Goal: Download file/media

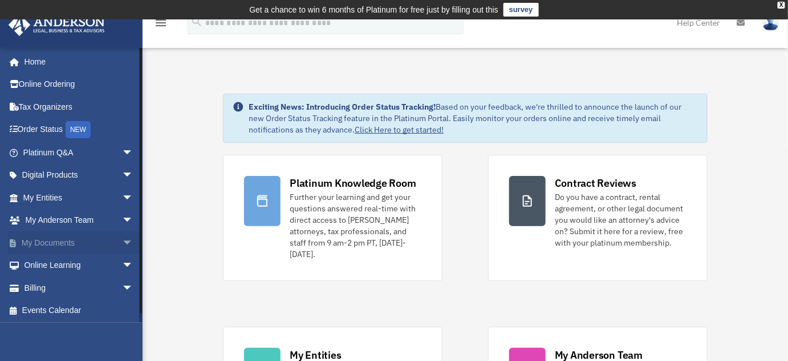
click at [122, 240] on span "arrow_drop_down" at bounding box center [133, 242] width 23 height 23
click at [44, 266] on link "Box" at bounding box center [83, 265] width 135 height 23
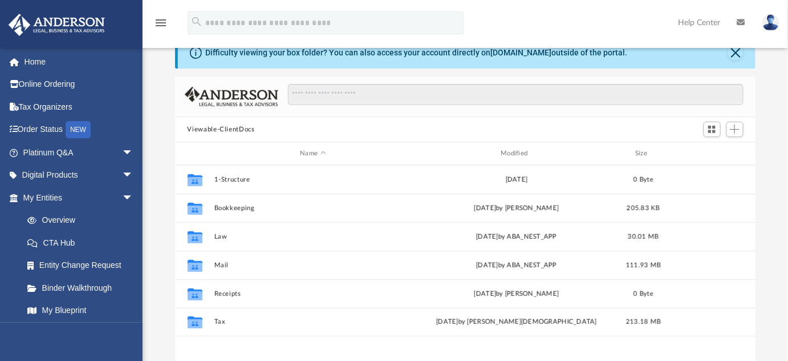
scroll to position [103, 0]
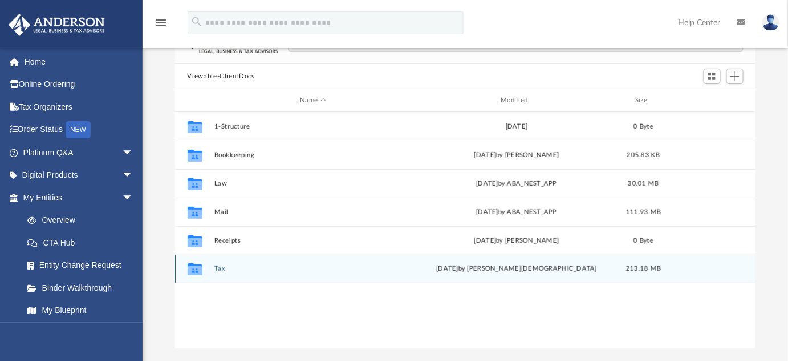
click at [192, 269] on icon "grid" at bounding box center [194, 270] width 15 height 9
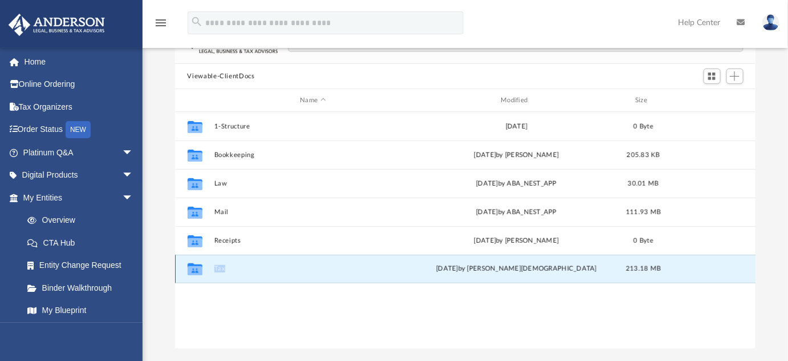
click at [222, 269] on button "Tax" at bounding box center [313, 268] width 199 height 7
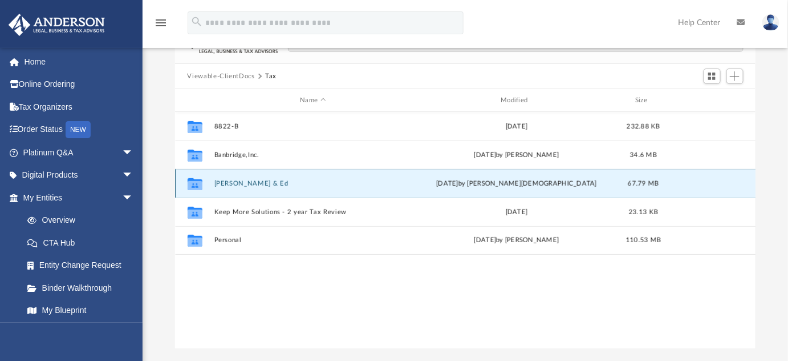
click at [229, 185] on button "[PERSON_NAME] & Ed" at bounding box center [313, 183] width 199 height 7
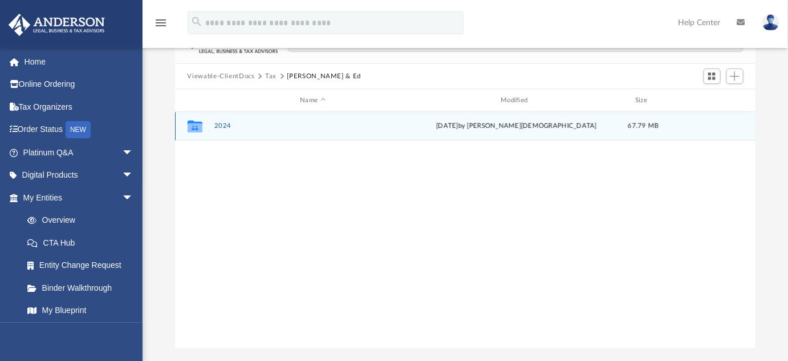
click at [224, 125] on button "2024" at bounding box center [313, 125] width 199 height 7
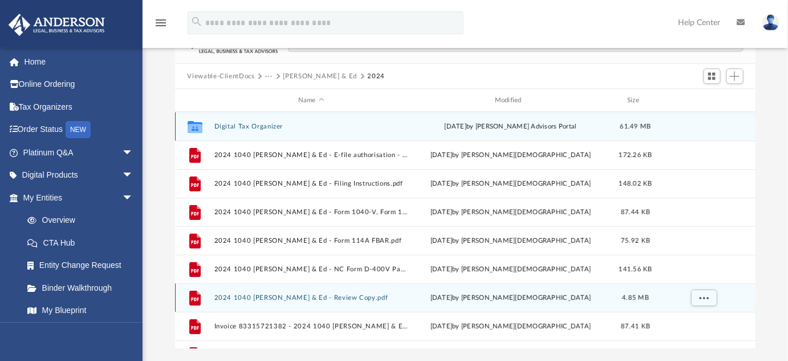
scroll to position [19, 0]
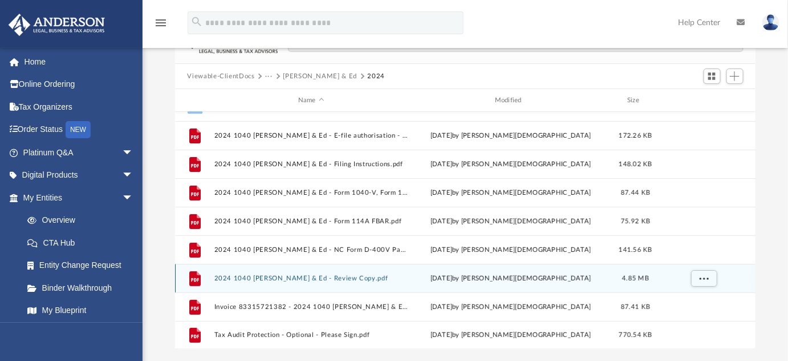
click at [224, 277] on button "2024 1040 [PERSON_NAME] & Ed - Review Copy.pdf" at bounding box center [311, 277] width 195 height 7
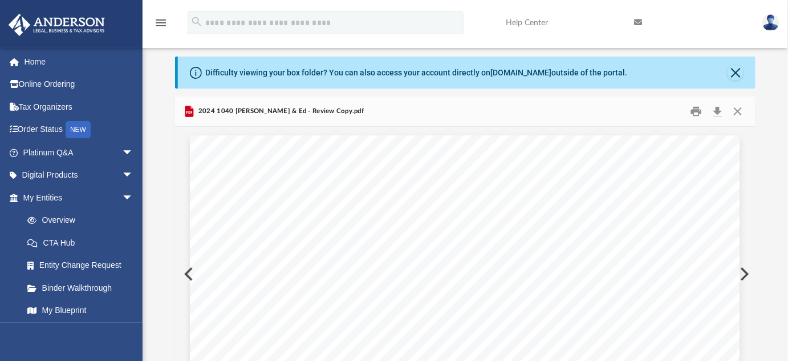
scroll to position [0, 0]
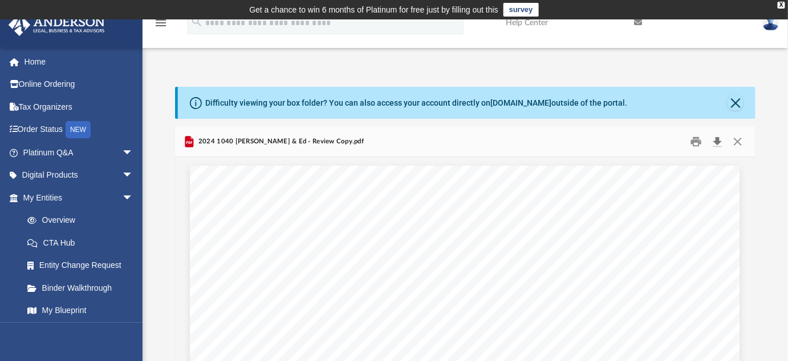
click at [718, 141] on button "Download" at bounding box center [718, 142] width 21 height 18
click at [737, 143] on button "Close" at bounding box center [738, 142] width 21 height 18
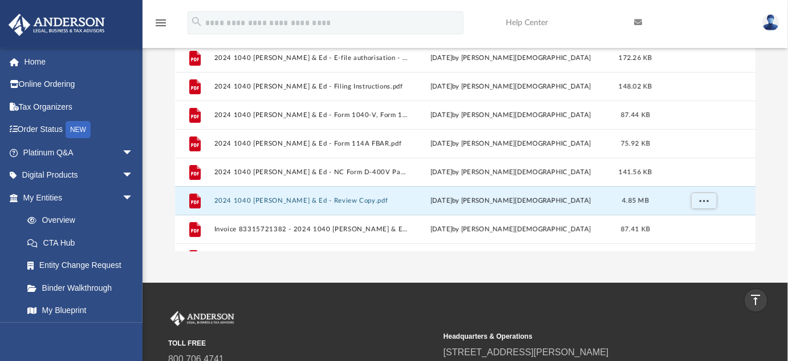
scroll to position [96, 0]
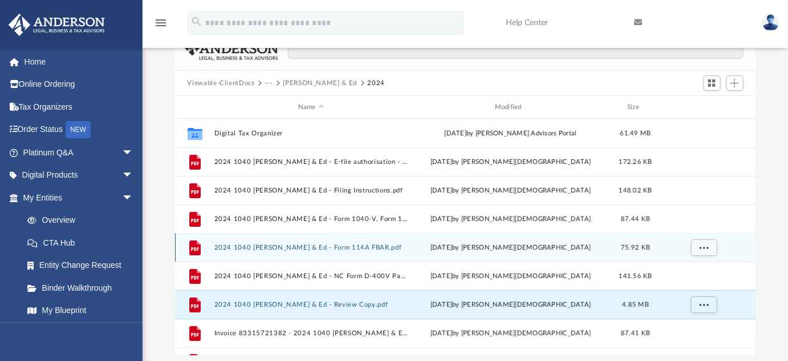
click at [363, 250] on button "2024 1040 James, Lanny & Ed - Form 114A FBAR.pdf" at bounding box center [311, 247] width 195 height 7
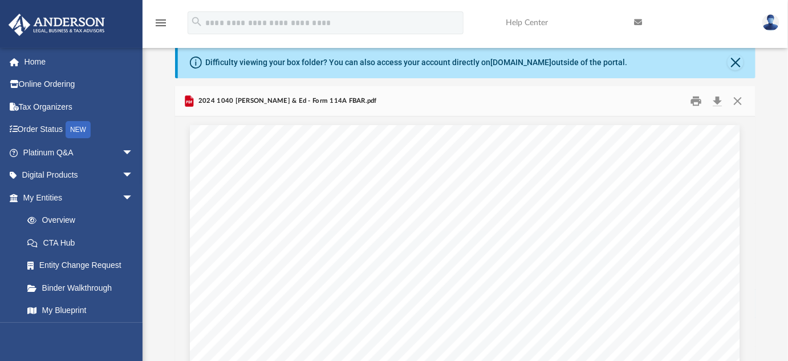
scroll to position [0, 0]
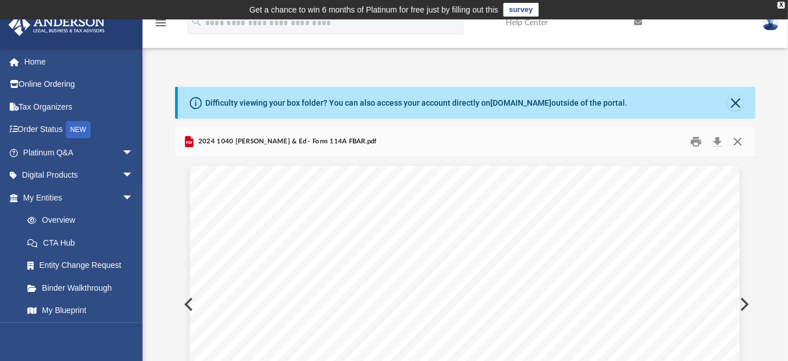
click at [742, 140] on button "Close" at bounding box center [738, 142] width 21 height 18
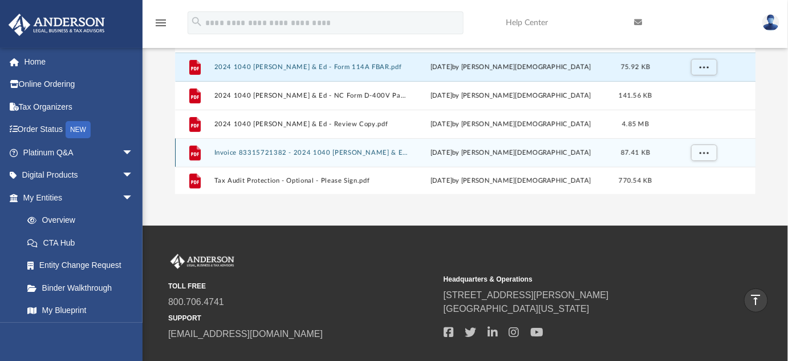
scroll to position [311, 0]
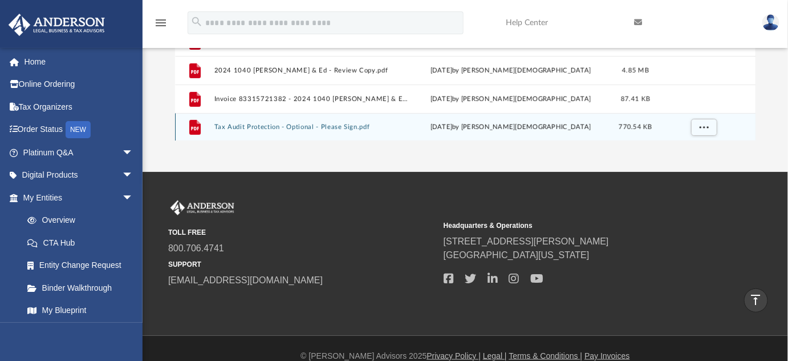
click at [250, 127] on button "Tax Audit Protection - Optional - Please Sign.pdf" at bounding box center [311, 126] width 195 height 7
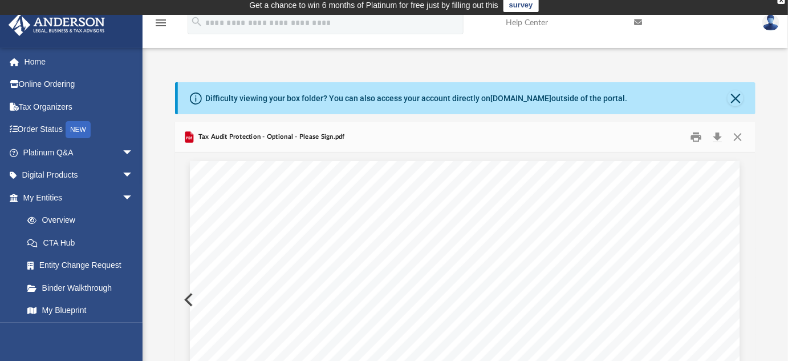
scroll to position [0, 0]
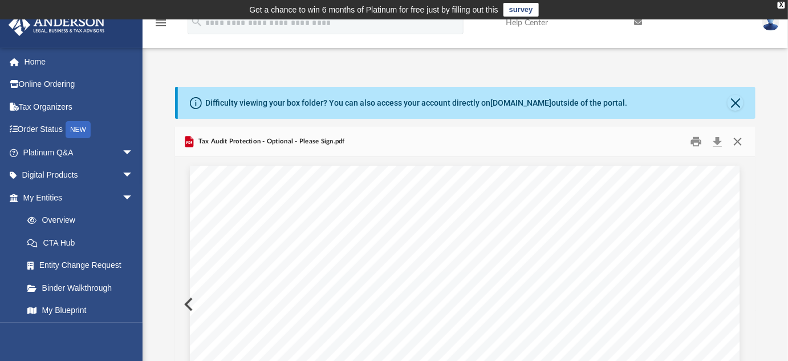
click at [737, 142] on button "Close" at bounding box center [738, 142] width 21 height 18
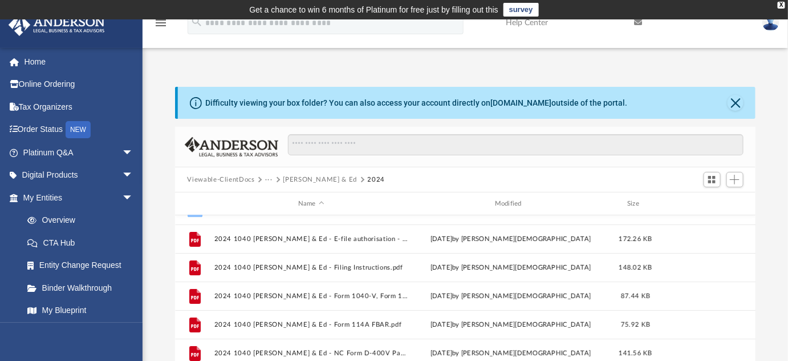
scroll to position [257, 0]
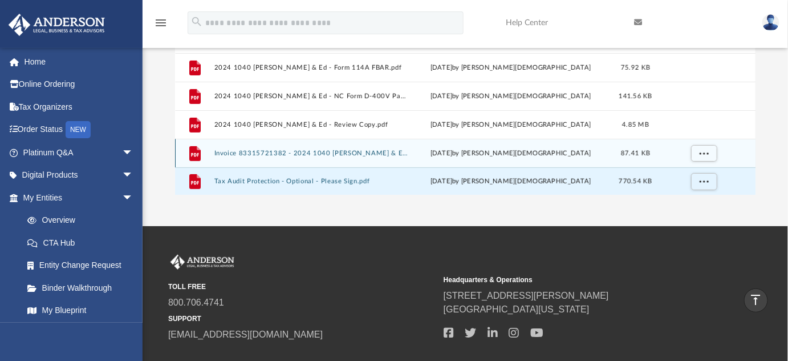
click at [319, 147] on div "File Invoice 83315721382 - 2024 1040 James, Lanny & Ed.pdf Fri Sep 26 2025 by O…" at bounding box center [465, 153] width 581 height 29
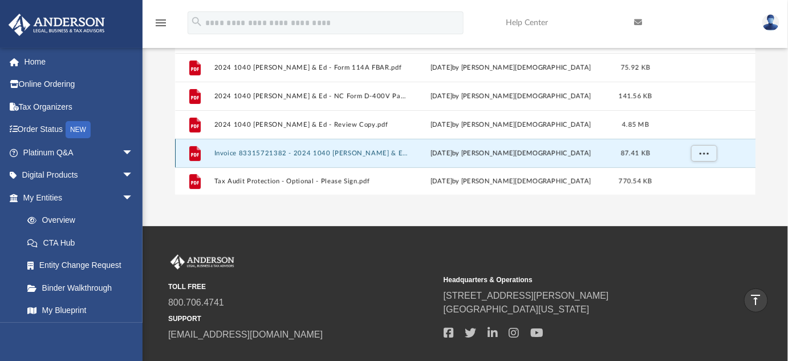
click at [319, 152] on button "Invoice 83315721382 - 2024 1040 James, Lanny & Ed.pdf" at bounding box center [311, 152] width 195 height 7
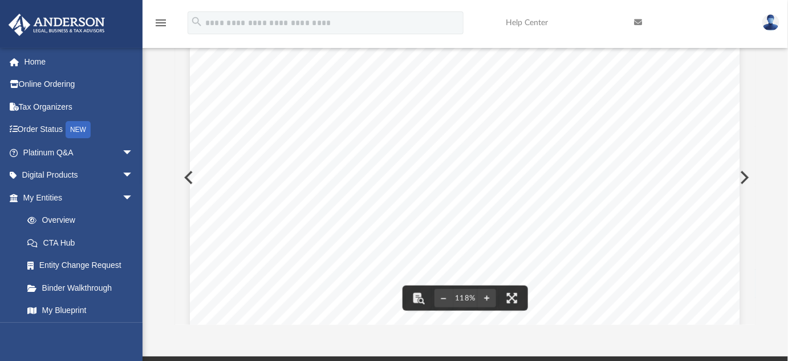
scroll to position [0, 0]
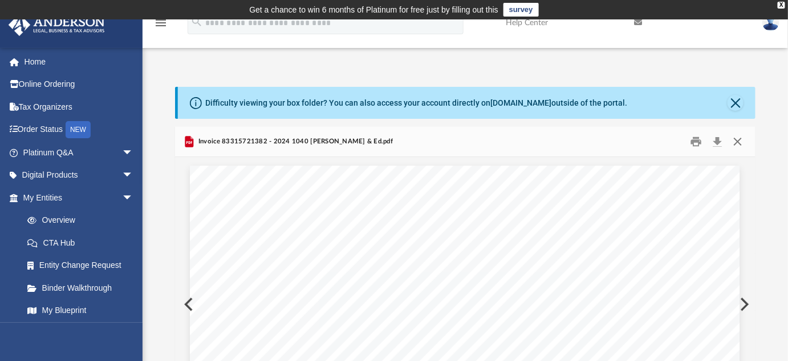
click at [735, 144] on button "Close" at bounding box center [738, 142] width 21 height 18
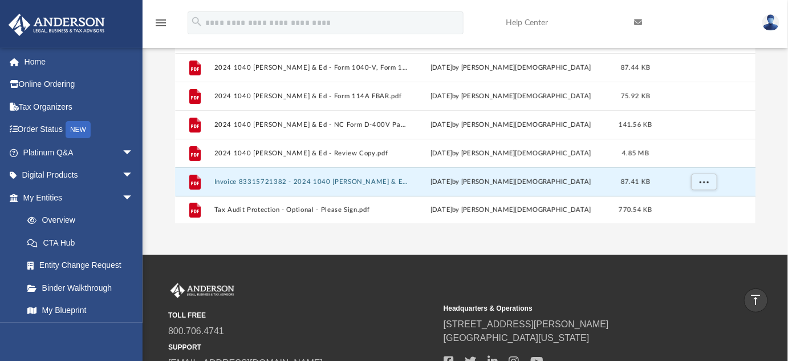
click at [766, 22] on img at bounding box center [771, 22] width 17 height 17
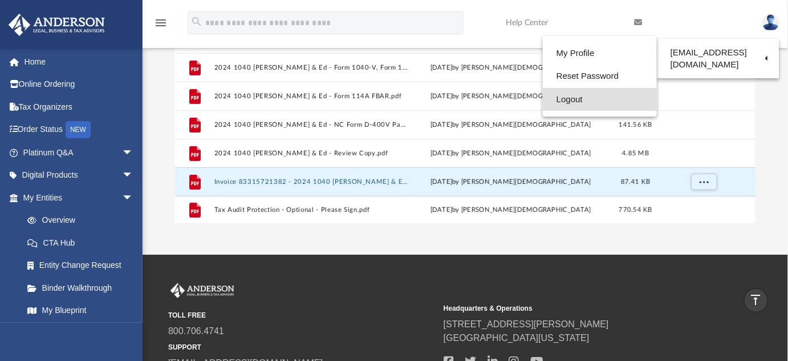
click at [586, 100] on link "Logout" at bounding box center [600, 99] width 114 height 23
